Goal: Task Accomplishment & Management: Use online tool/utility

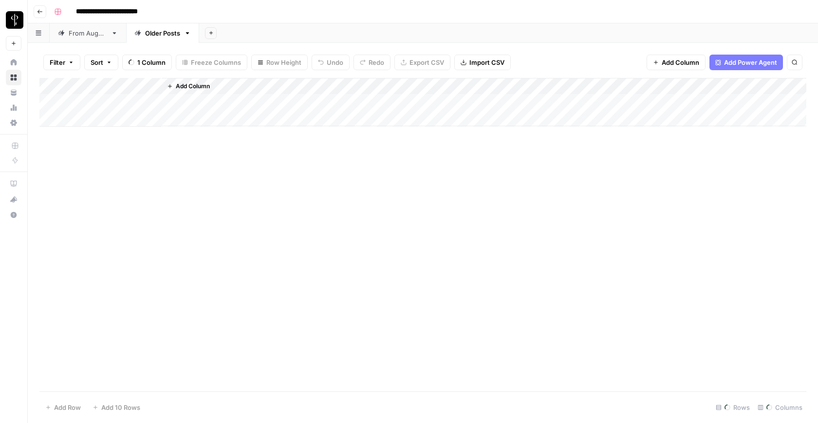
click at [70, 36] on div "From [DATE]" at bounding box center [88, 33] width 38 height 10
click at [288, 139] on div "Add Column" at bounding box center [422, 234] width 767 height 313
click at [271, 361] on div "Add Column" at bounding box center [422, 234] width 767 height 313
click at [56, 64] on span "Filter" at bounding box center [58, 62] width 16 height 10
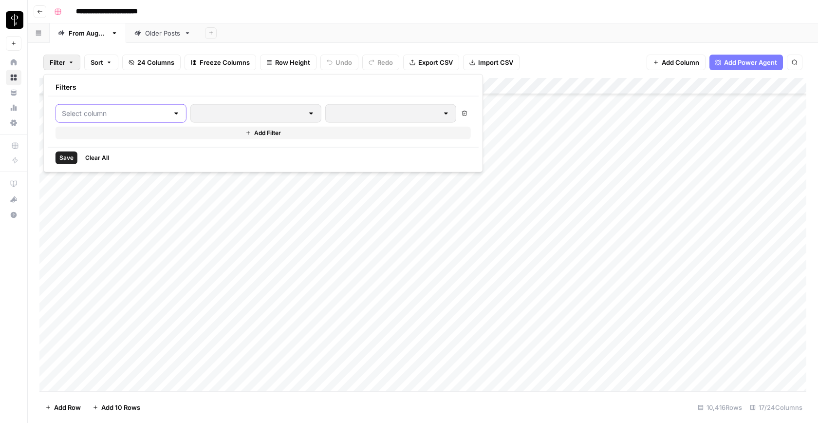
click at [132, 111] on input "text" at bounding box center [115, 114] width 107 height 10
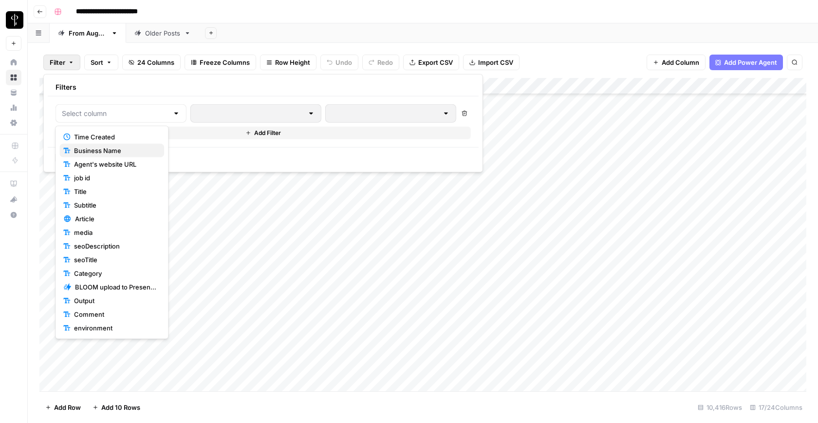
click at [130, 148] on span "Business Name" at bounding box center [115, 151] width 82 height 10
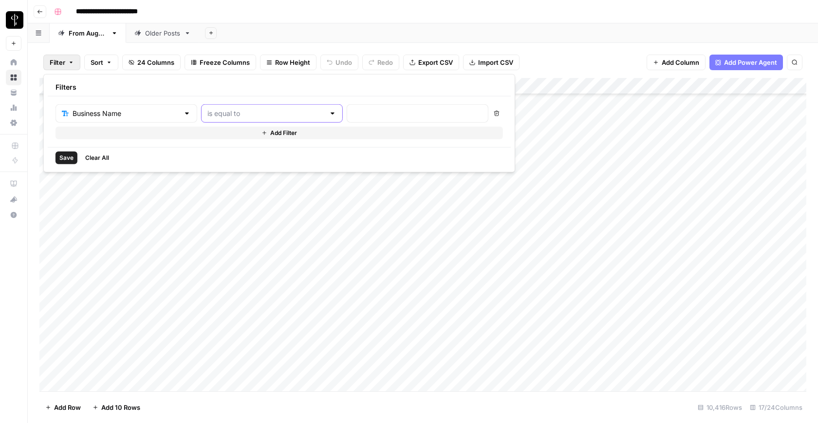
click at [223, 114] on input "text" at bounding box center [265, 114] width 117 height 10
click at [227, 163] on span "contains" at bounding box center [227, 164] width 93 height 10
type input "contains"
click at [353, 113] on input "text" at bounding box center [417, 114] width 129 height 10
type input "[PERSON_NAME]"
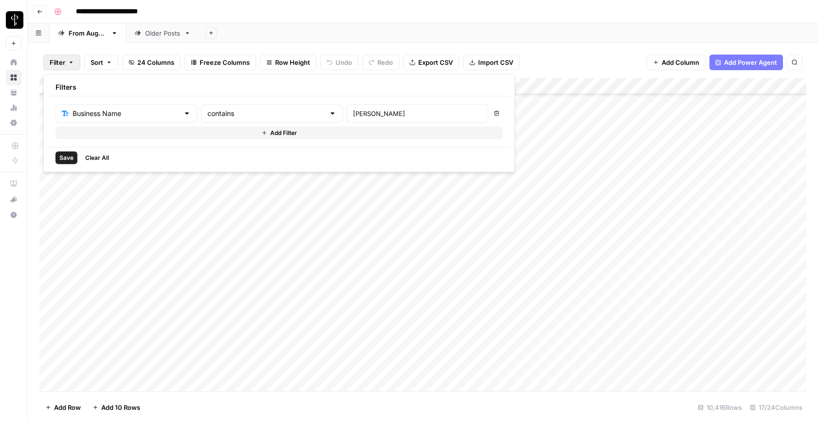
click at [66, 159] on span "Save" at bounding box center [66, 157] width 14 height 9
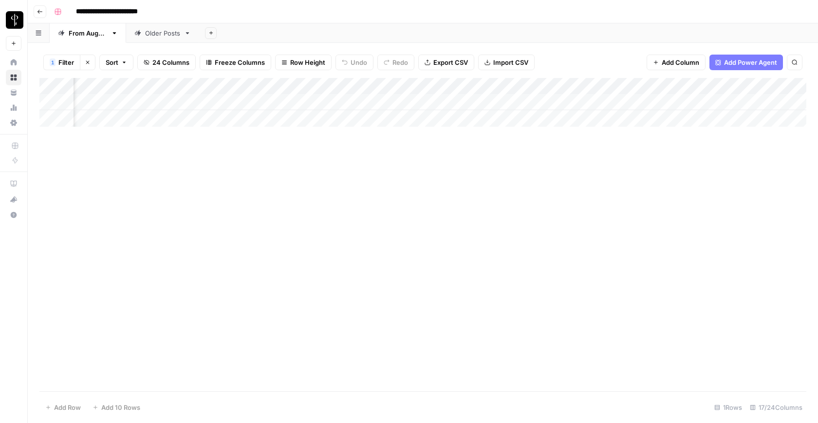
scroll to position [0, 507]
click at [87, 61] on icon "button" at bounding box center [88, 62] width 6 height 6
click at [110, 135] on div "Add Column" at bounding box center [422, 234] width 767 height 313
click at [175, 367] on div "Add Column" at bounding box center [422, 234] width 767 height 313
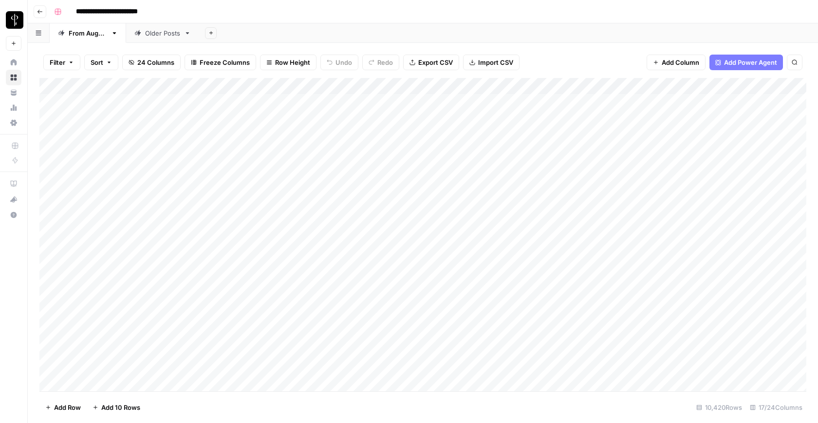
click at [113, 141] on div "Add Column" at bounding box center [422, 234] width 767 height 313
click at [279, 332] on div "Add Column" at bounding box center [422, 234] width 767 height 313
click at [219, 335] on div "Add Column" at bounding box center [422, 234] width 767 height 313
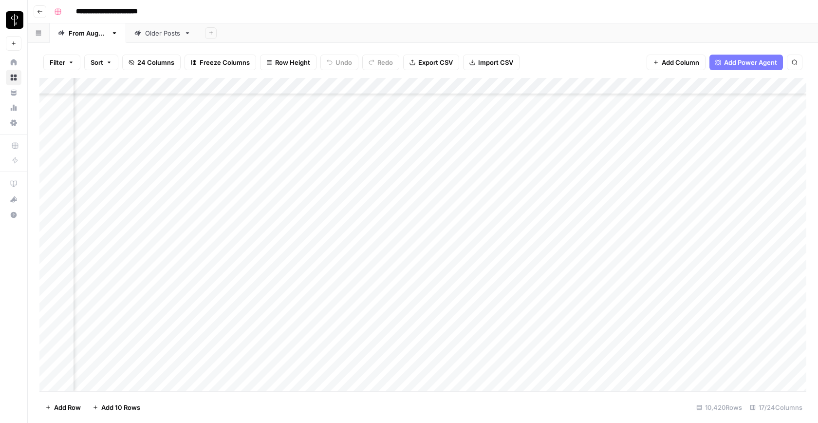
click at [219, 335] on div "Add Column" at bounding box center [422, 234] width 767 height 313
drag, startPoint x: 210, startPoint y: 337, endPoint x: 237, endPoint y: 336, distance: 27.3
click at [237, 336] on textarea "**********" at bounding box center [207, 335] width 195 height 14
type textarea "**********"
click at [255, 355] on div "Add Column" at bounding box center [422, 234] width 767 height 313
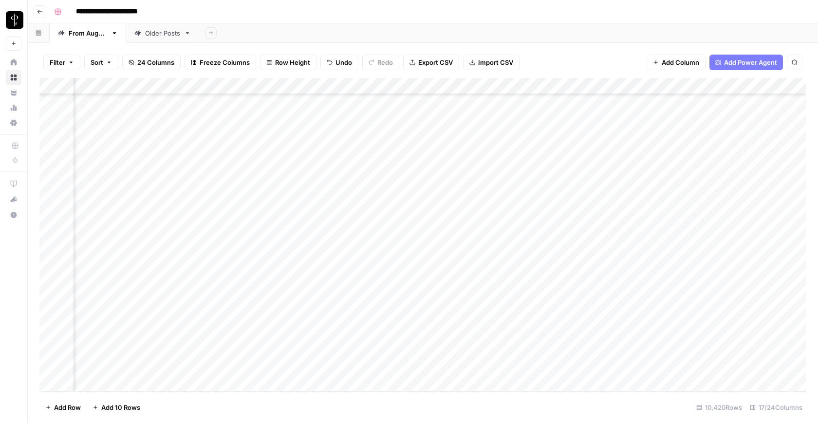
click at [220, 330] on div "Add Column" at bounding box center [422, 234] width 767 height 313
type textarea "**********"
click at [269, 350] on div "Add Column" at bounding box center [422, 234] width 767 height 313
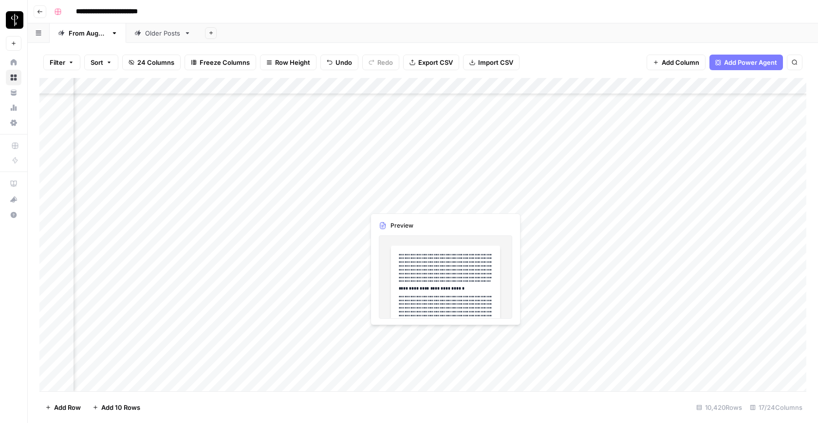
click at [461, 335] on div "Add Column" at bounding box center [422, 234] width 767 height 313
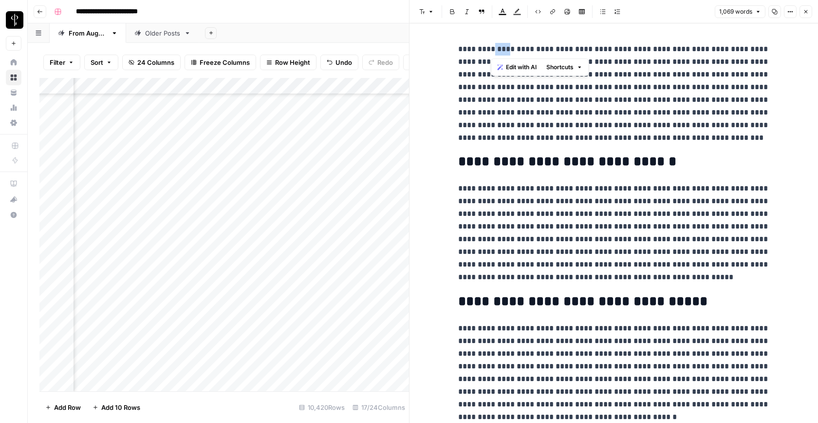
drag, startPoint x: 494, startPoint y: 50, endPoint x: 507, endPoint y: 50, distance: 13.2
click at [507, 50] on p "**********" at bounding box center [614, 93] width 312 height 101
click at [284, 309] on div "Add Column" at bounding box center [224, 234] width 370 height 313
click at [807, 12] on icon "button" at bounding box center [806, 12] width 6 height 6
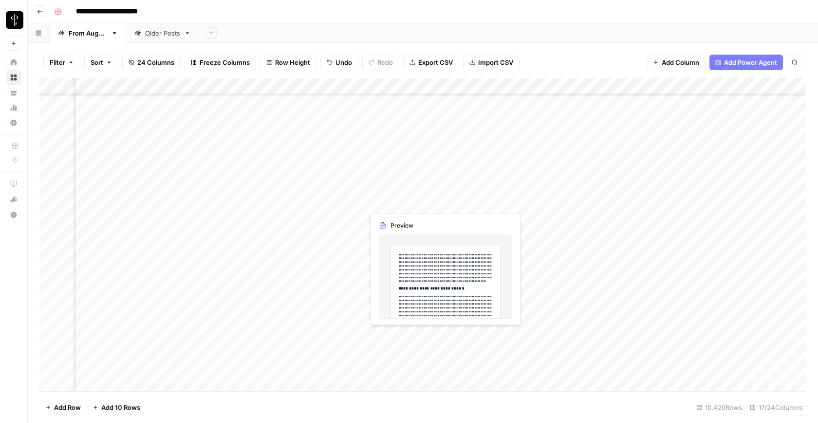
click at [431, 334] on div "Add Column" at bounding box center [422, 234] width 767 height 313
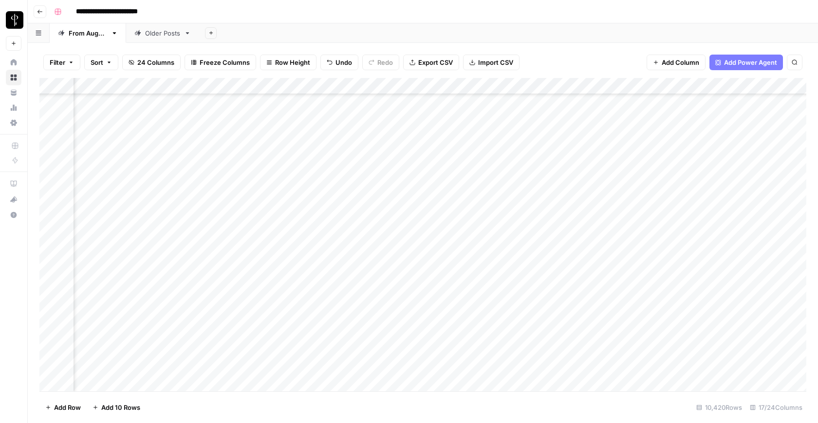
click at [683, 333] on div "Add Column" at bounding box center [422, 234] width 767 height 313
click at [80, 203] on div "Add Column" at bounding box center [422, 234] width 767 height 313
click at [548, 367] on div "Add Column" at bounding box center [422, 234] width 767 height 313
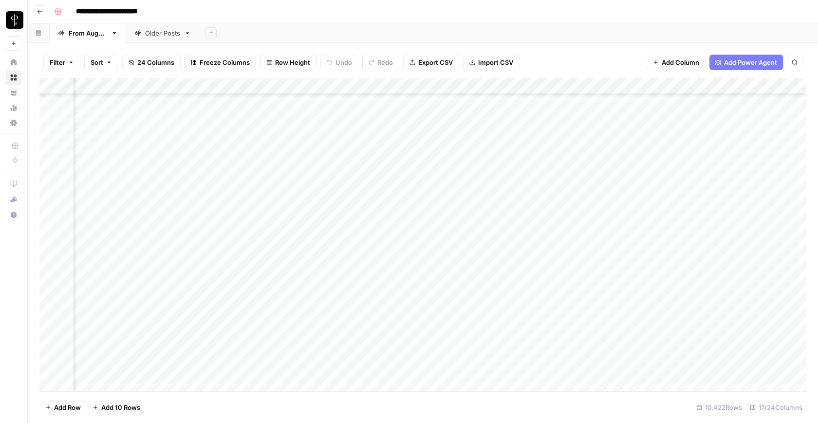
scroll to position [172315, 448]
click at [621, 365] on div "Add Column" at bounding box center [422, 234] width 767 height 313
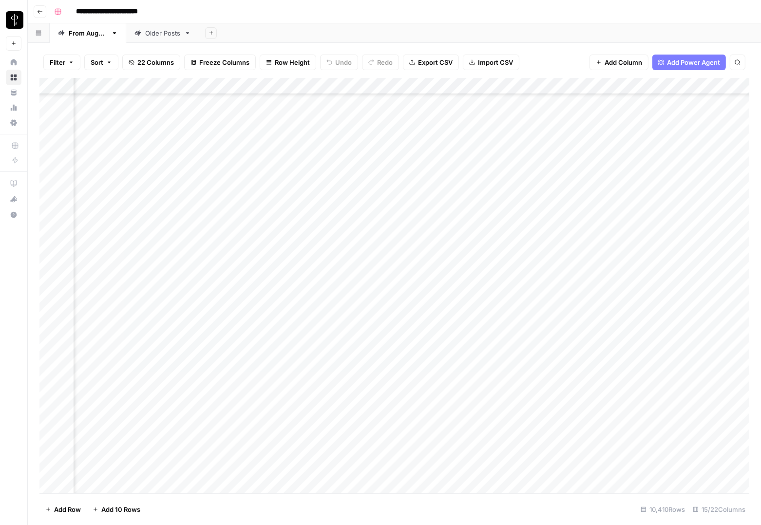
scroll to position [172014, 522]
